Goal: Complete application form

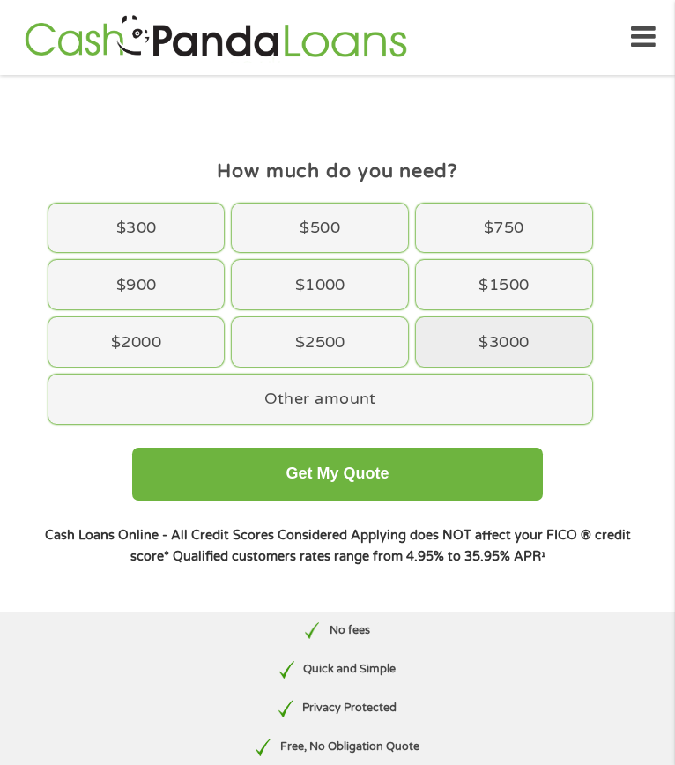
click at [479, 354] on div "$3000" at bounding box center [504, 341] width 176 height 49
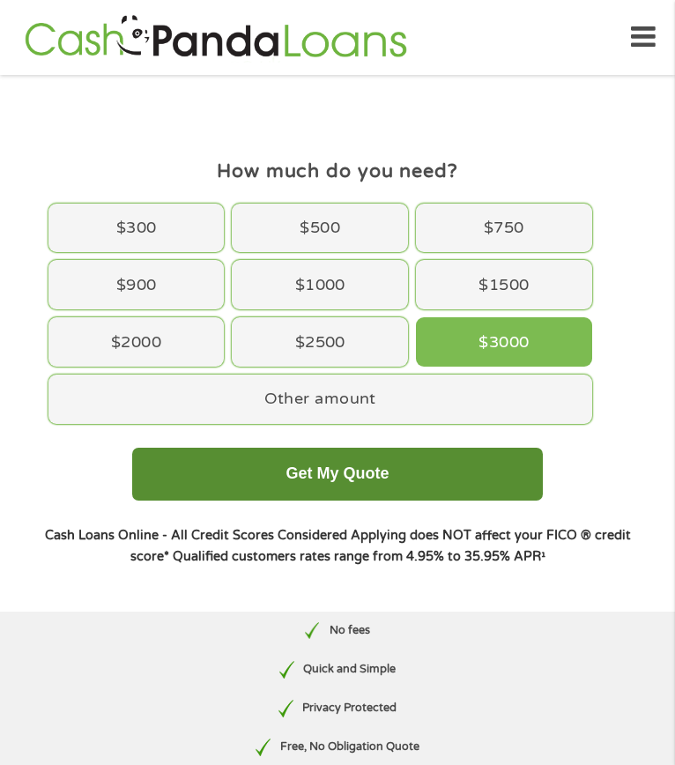
click at [350, 487] on button "Get My Quote" at bounding box center [337, 473] width 410 height 53
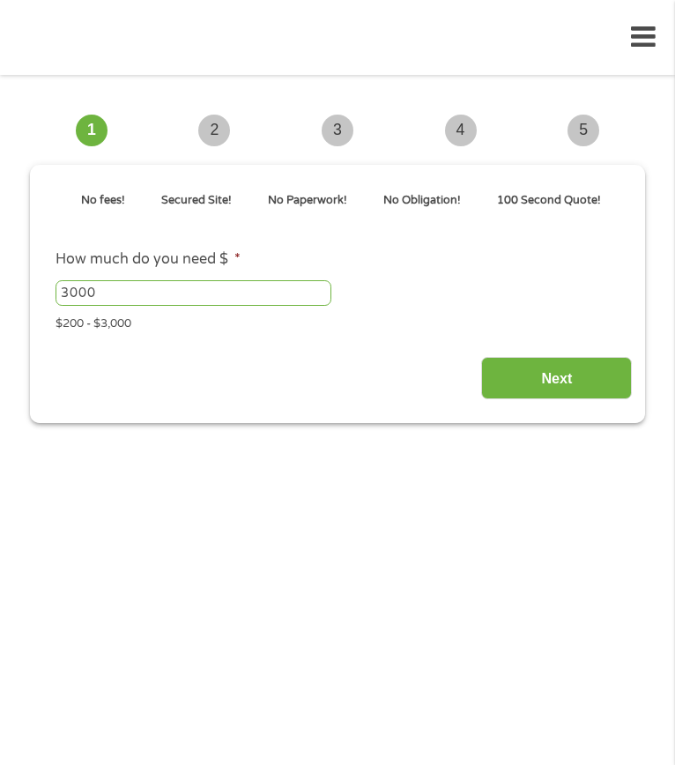
type input "EAIaIQobChMI7KGn35OEkAMVjTXUAR2kpCM5EAAYBCAAEgKohvD_BwE"
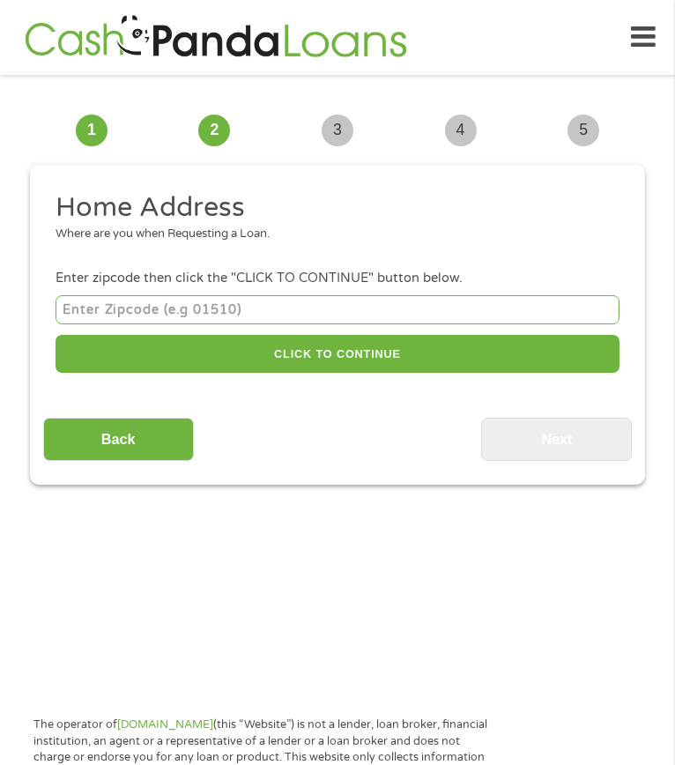
scroll to position [23, 0]
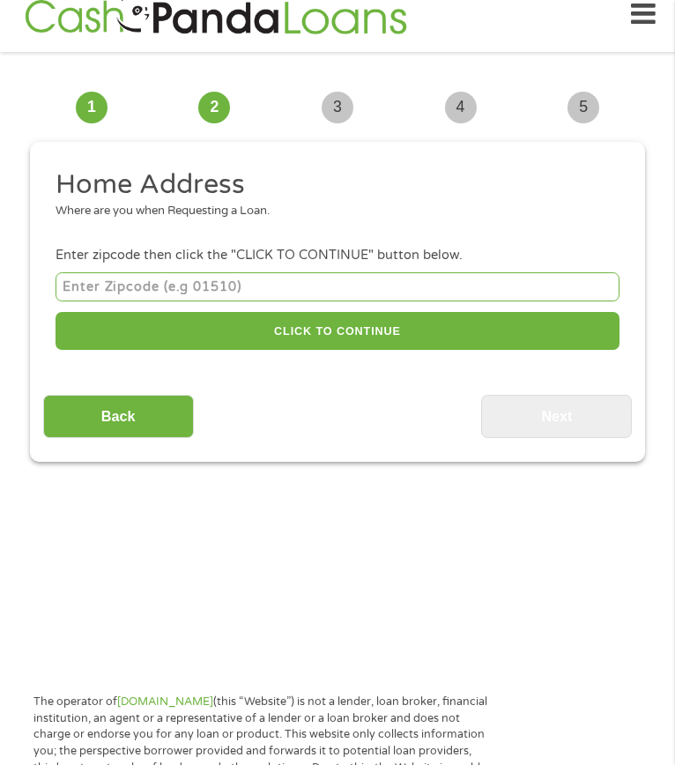
click at [157, 301] on input "number" at bounding box center [337, 286] width 564 height 29
type input "72015"
select select "[US_STATE]"
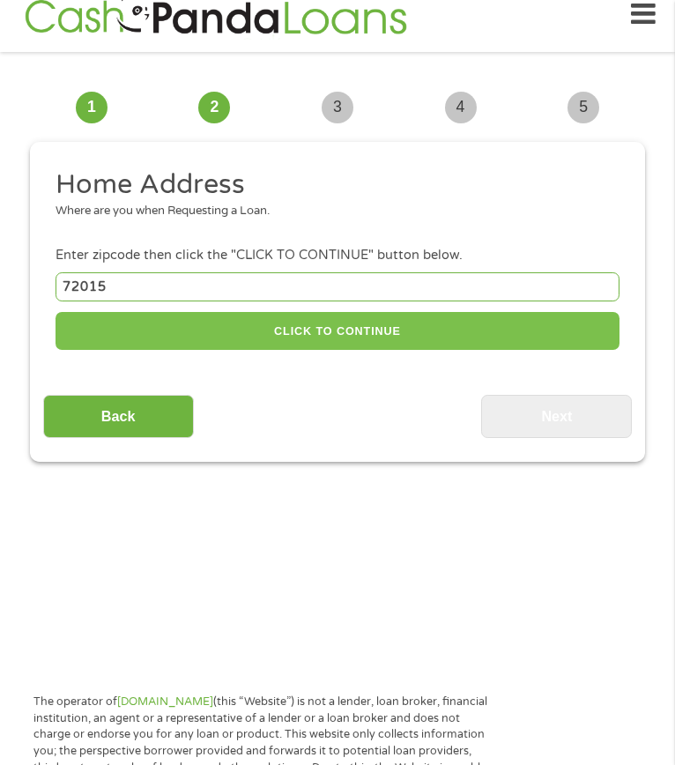
click at [224, 312] on button "CLICK TO CONTINUE" at bounding box center [337, 331] width 564 height 38
type input "72015"
type input "[PERSON_NAME]"
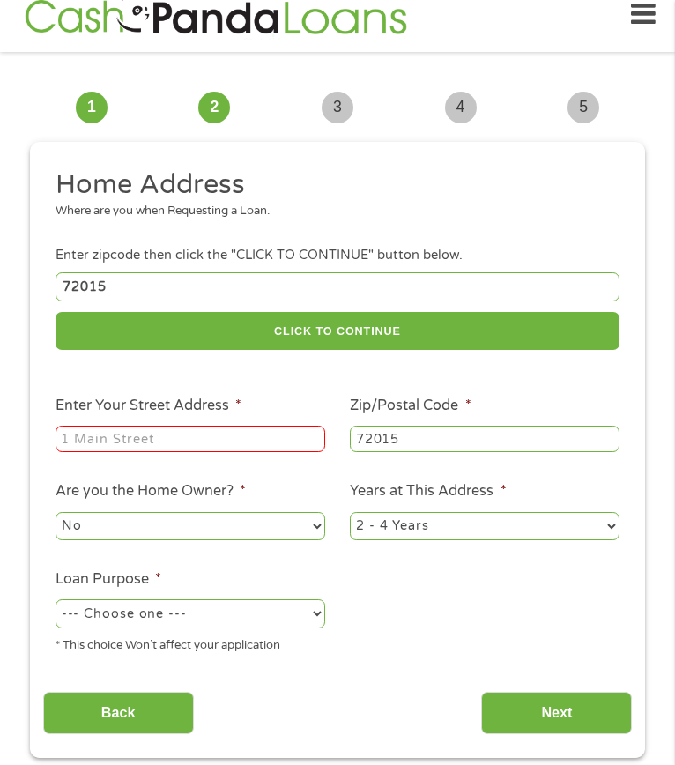
click at [152, 425] on input "Enter Your Street Address *" at bounding box center [190, 438] width 270 height 26
type input "[STREET_ADDRESS]"
click at [394, 512] on select "1 Year or less 1 - 2 Years 2 - 4 Years Over 4 Years" at bounding box center [485, 526] width 270 height 28
click at [350, 512] on select "1 Year or less 1 - 2 Years 2 - 4 Years Over 4 Years" at bounding box center [485, 526] width 270 height 28
click at [459, 512] on select "1 Year or less 1 - 2 Years 2 - 4 Years Over 4 Years" at bounding box center [485, 526] width 270 height 28
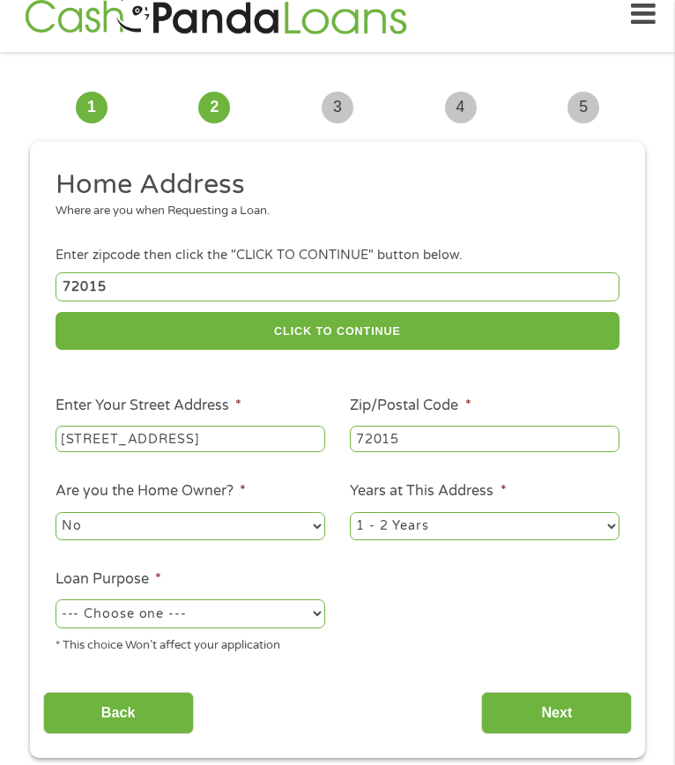
select select "12months"
click at [350, 512] on select "1 Year or less 1 - 2 Years 2 - 4 Years Over 4 Years" at bounding box center [485, 526] width 270 height 28
click at [188, 599] on select "--- Choose one --- Pay Bills Debt Consolidation Home Improvement Major Purchase…" at bounding box center [190, 613] width 270 height 28
select select "other"
click at [55, 599] on select "--- Choose one --- Pay Bills Debt Consolidation Home Improvement Major Purchase…" at bounding box center [190, 613] width 270 height 28
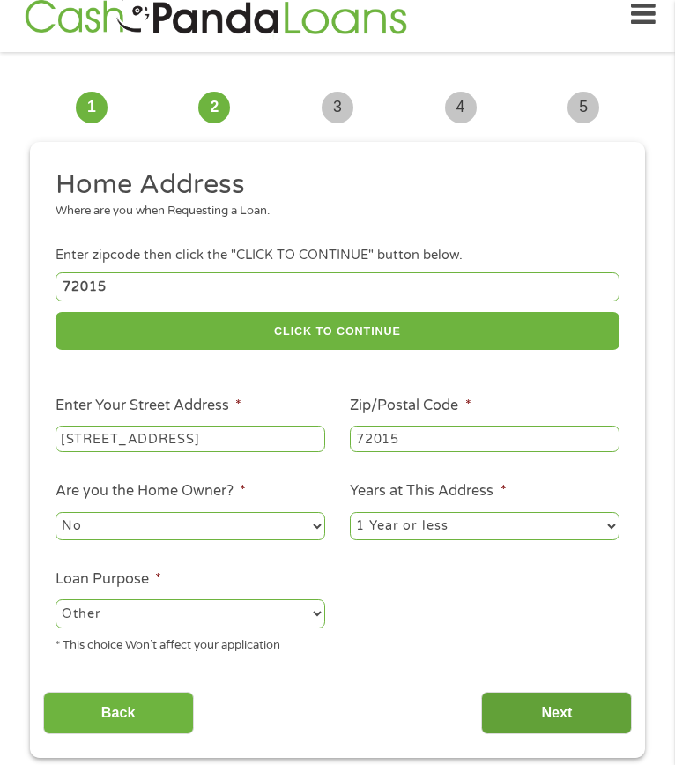
drag, startPoint x: 492, startPoint y: 669, endPoint x: 481, endPoint y: 668, distance: 11.5
click at [493, 691] on input "Next" at bounding box center [556, 712] width 151 height 43
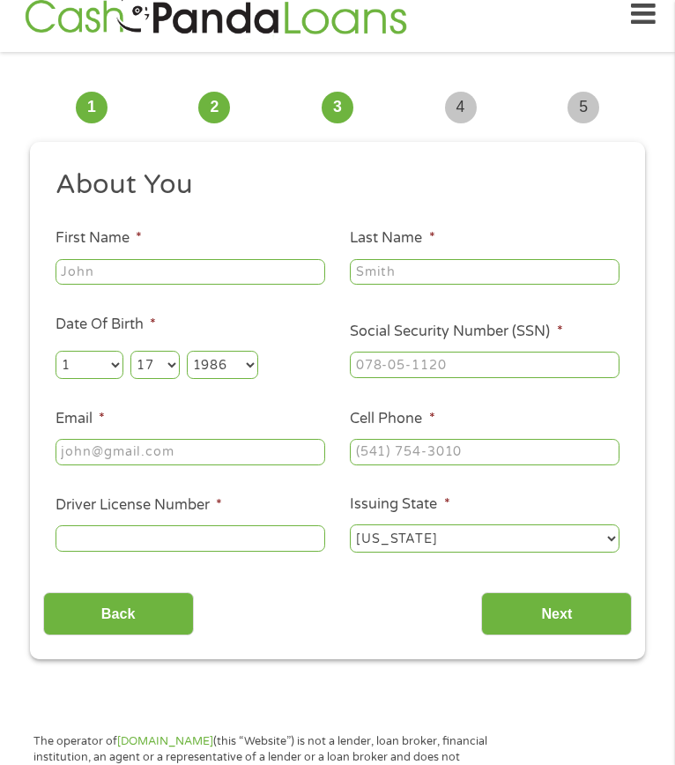
click at [164, 285] on input "First Name *" at bounding box center [190, 272] width 270 height 26
type input "[PERSON_NAME]"
type input "BELLO"
type input "[EMAIL_ADDRESS][DOMAIN_NAME]"
type input "[PHONE_NUMBER]"
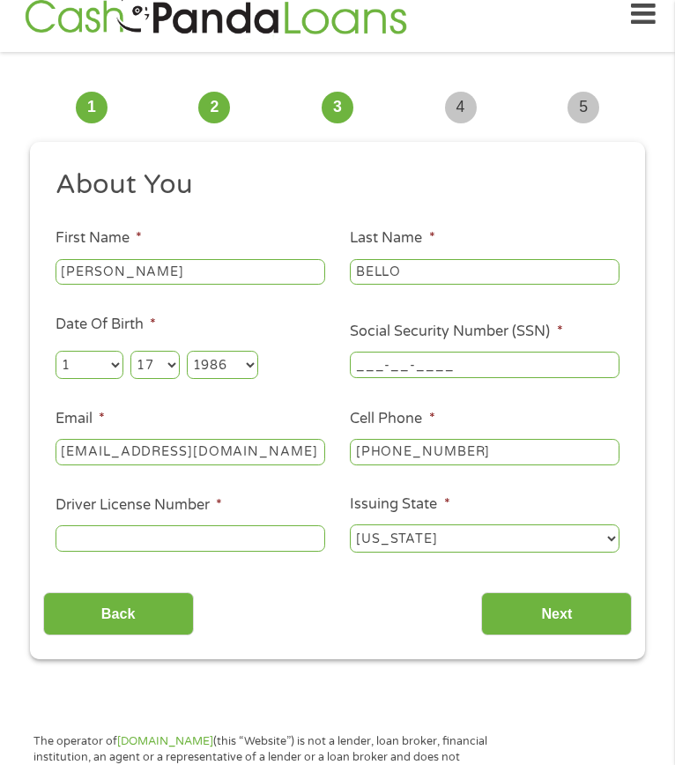
click at [424, 378] on input "___-__-____" at bounding box center [485, 364] width 270 height 26
type input "432-69-9104"
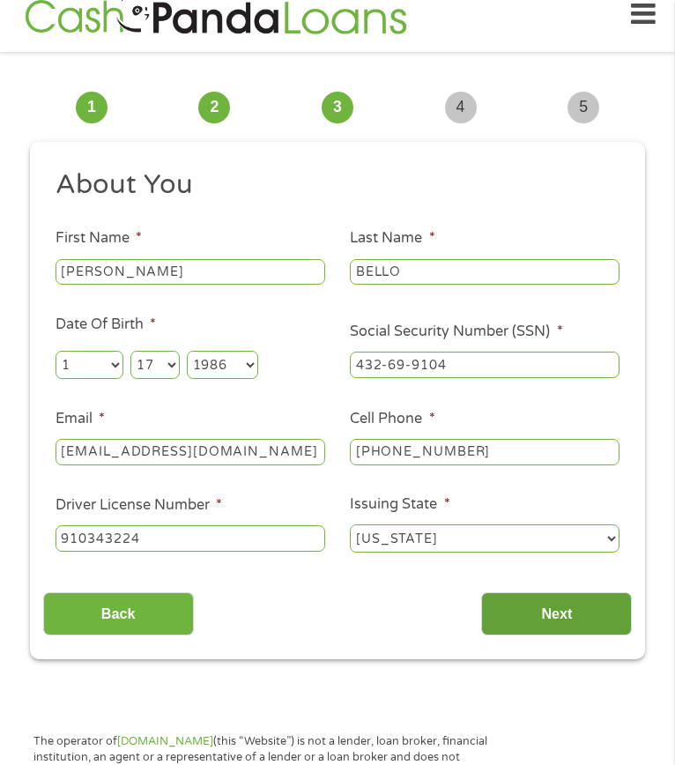
type input "910343224"
click at [550, 630] on input "Next" at bounding box center [556, 613] width 151 height 43
click at [566, 625] on input "Next" at bounding box center [556, 613] width 151 height 43
click at [571, 635] on input "Next" at bounding box center [556, 613] width 151 height 43
click at [570, 632] on input "Next" at bounding box center [556, 613] width 151 height 43
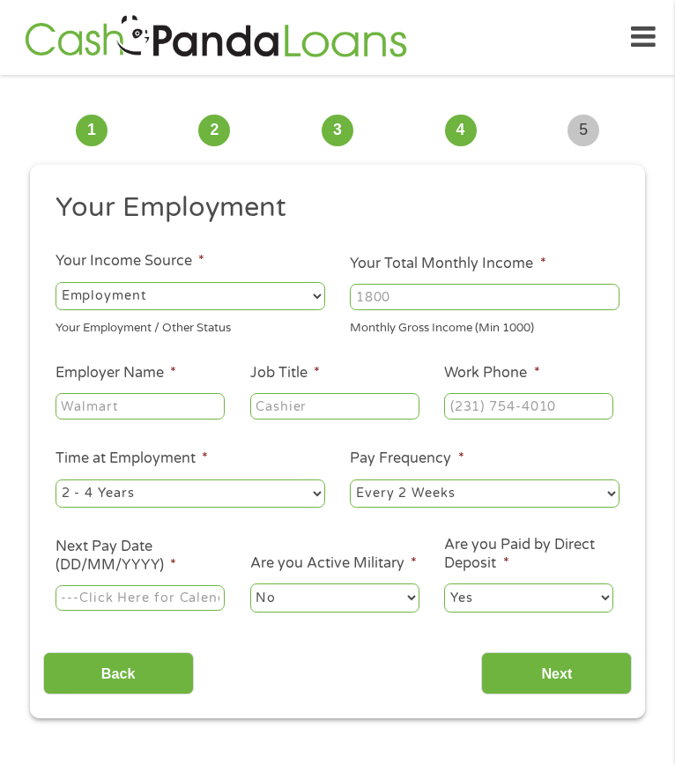
scroll to position [23, 0]
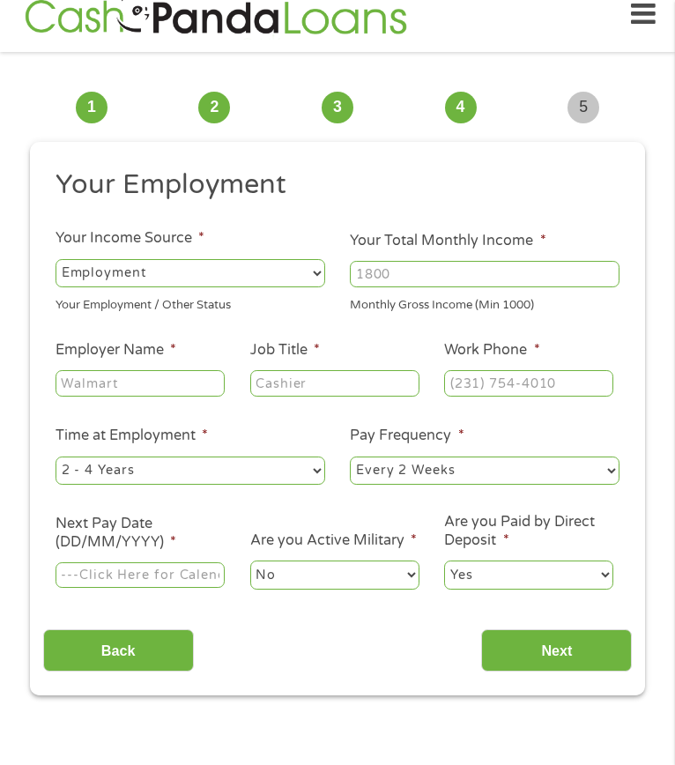
click at [220, 287] on select "--- Choose one --- Employment [DEMOGRAPHIC_DATA] Benefits" at bounding box center [190, 273] width 270 height 28
click at [55, 284] on select "--- Choose one --- Employment [DEMOGRAPHIC_DATA] Benefits" at bounding box center [190, 273] width 270 height 28
click at [406, 287] on input "Your Total Monthly Income *" at bounding box center [485, 274] width 270 height 26
type input "2000"
click at [75, 396] on input "Employer Name *" at bounding box center [139, 383] width 169 height 26
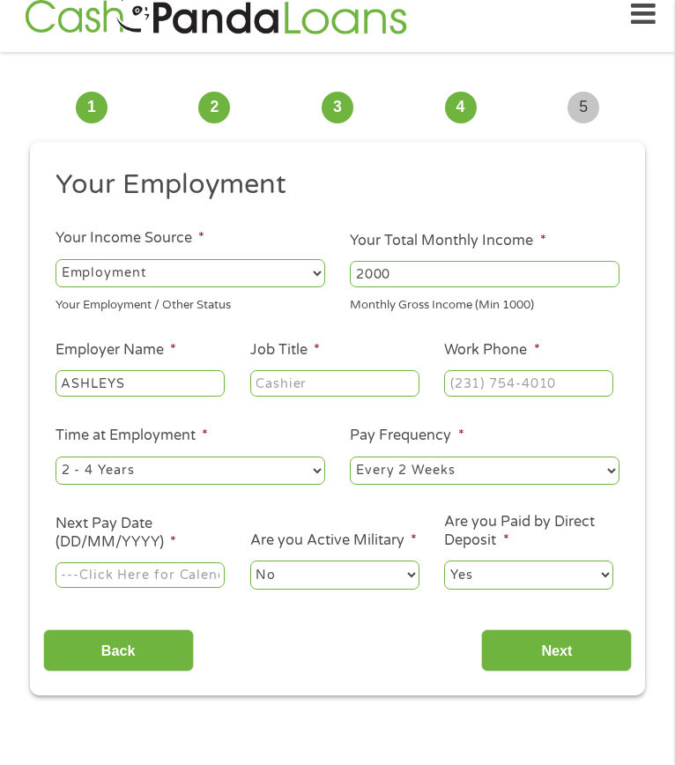
type input "ASHLEYS"
type input "RECEPTIONIST"
type input "[PHONE_NUMBER]"
click at [78, 588] on input "Next Pay Date (DD/MM/YYYY) *" at bounding box center [139, 575] width 169 height 26
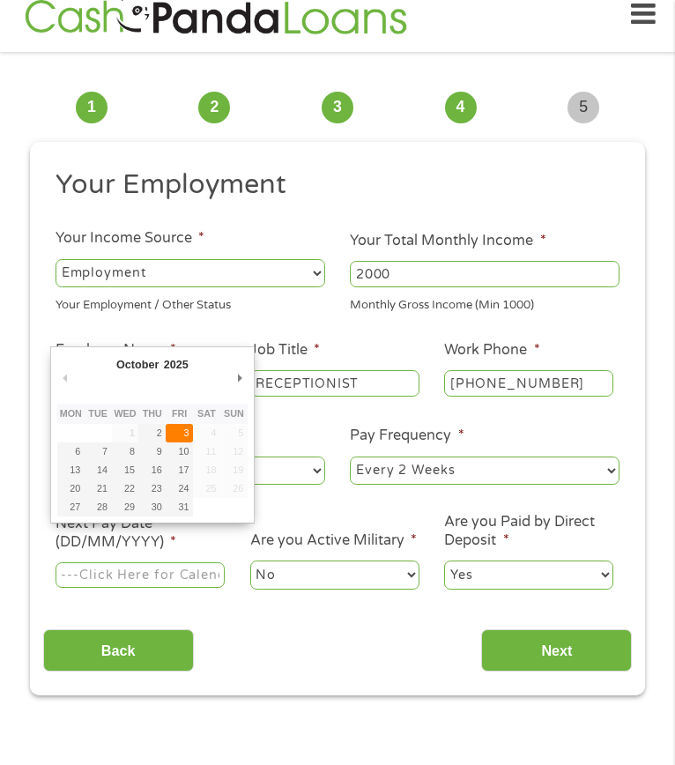
type input "[DATE]"
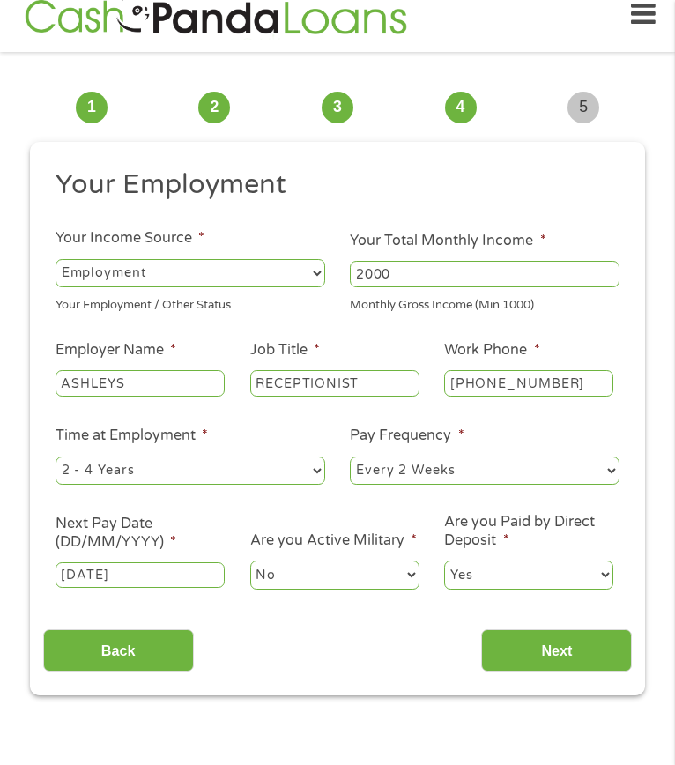
click at [164, 588] on input "[DATE]" at bounding box center [139, 575] width 169 height 26
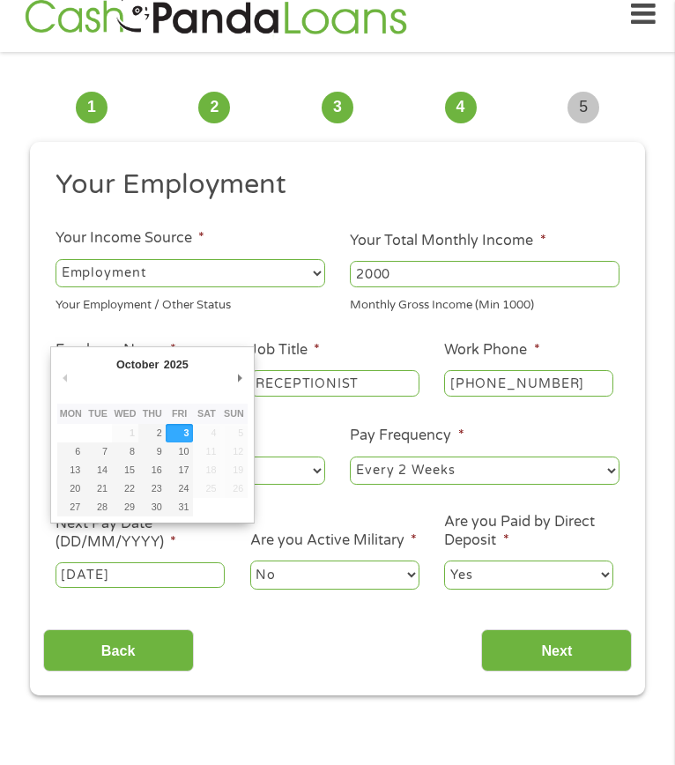
click at [570, 456] on li "Pay Frequency * --- Choose one --- Every 2 Weeks Every Week Monthly Semi-Monthly" at bounding box center [484, 456] width 294 height 63
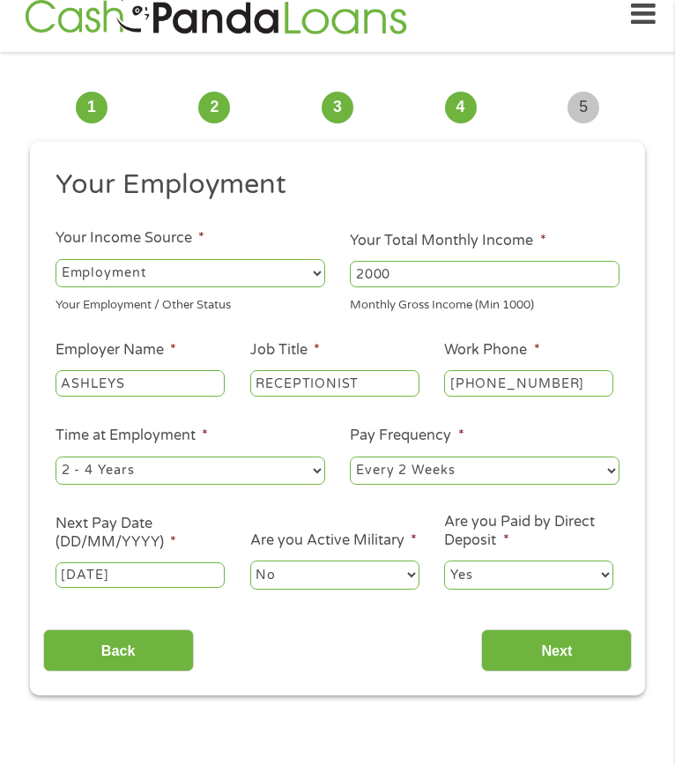
click at [296, 484] on select "--- Choose one --- 1 Year or less 1 - 2 Years 2 - 4 Years Over 4 Years" at bounding box center [190, 470] width 270 height 28
select select "12months"
click at [55, 481] on select "--- Choose one --- 1 Year or less 1 - 2 Years 2 - 4 Years Over 4 Years" at bounding box center [190, 470] width 270 height 28
click at [573, 672] on input "Next" at bounding box center [556, 650] width 151 height 43
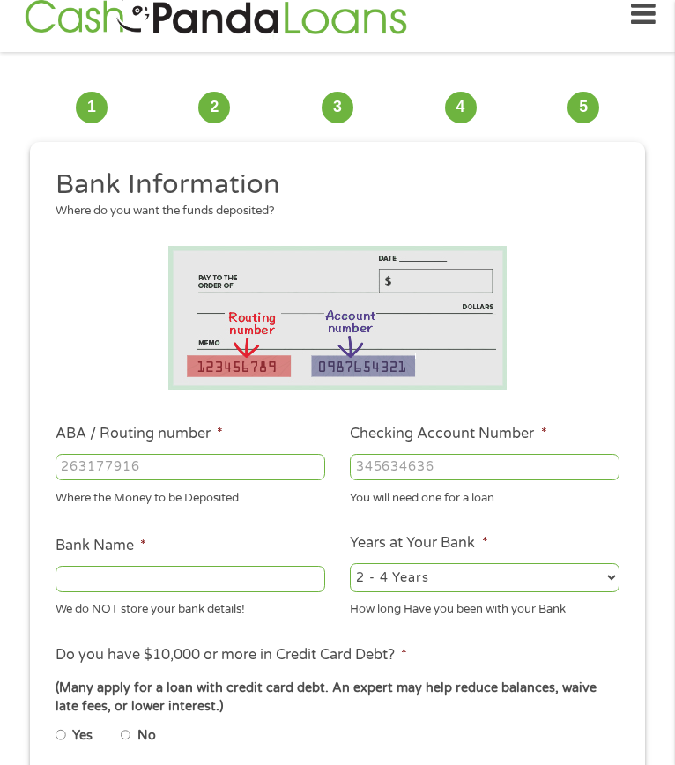
scroll to position [7, 7]
